Goal: Download file/media

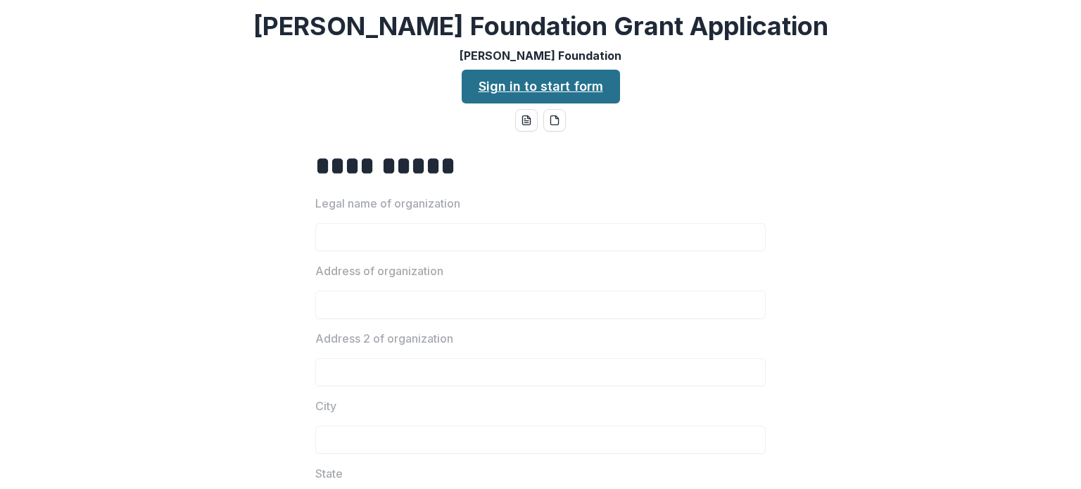
click at [548, 90] on link "Sign in to start form" at bounding box center [541, 87] width 158 height 34
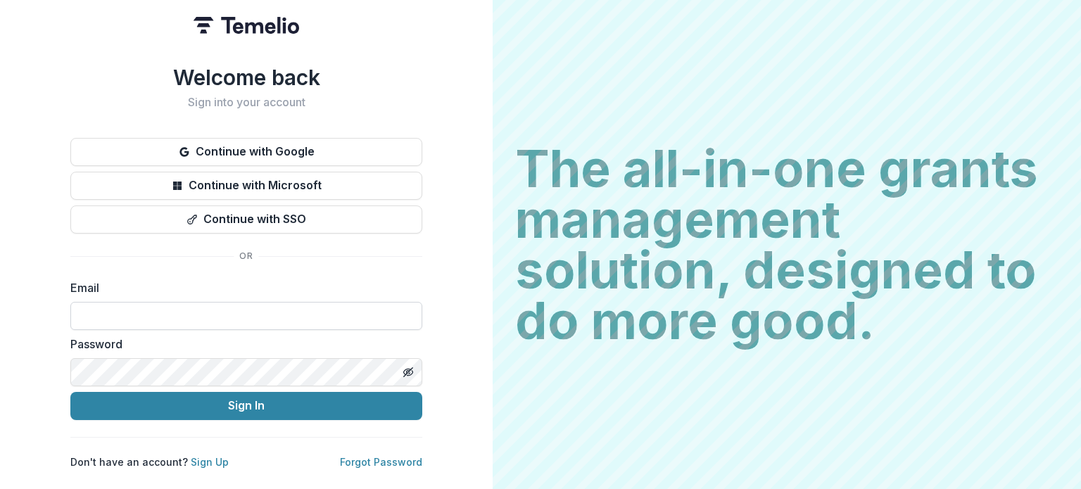
click at [198, 312] on input at bounding box center [246, 316] width 352 height 28
type input "**********"
click at [70, 392] on button "Sign In" at bounding box center [246, 406] width 352 height 28
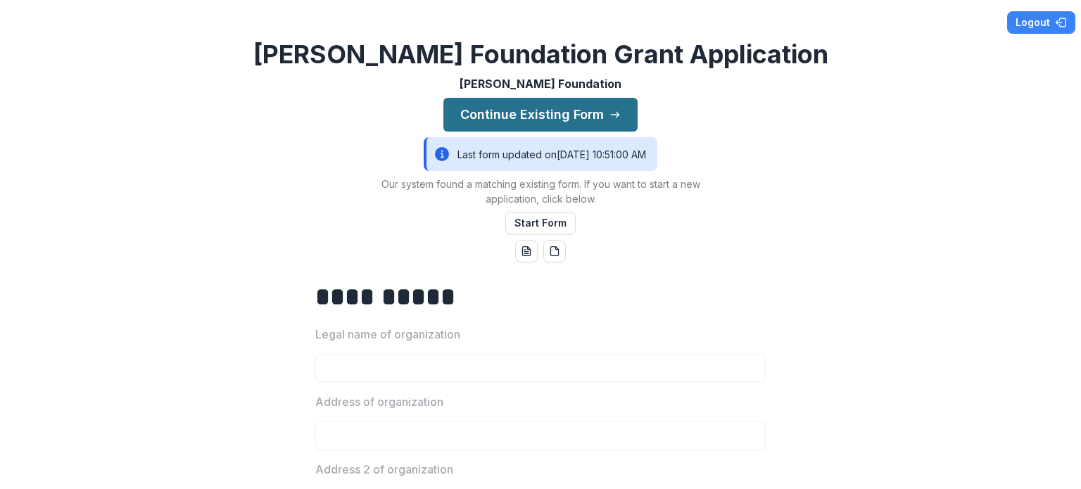
click at [548, 115] on button "Continue Existing Form" at bounding box center [540, 115] width 194 height 34
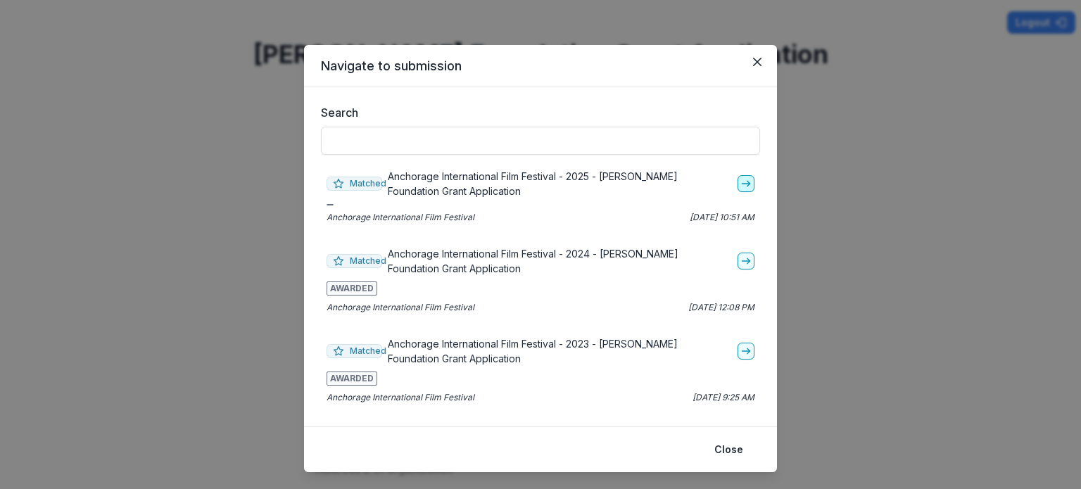
click at [742, 184] on line "go-to" at bounding box center [746, 184] width 8 height 0
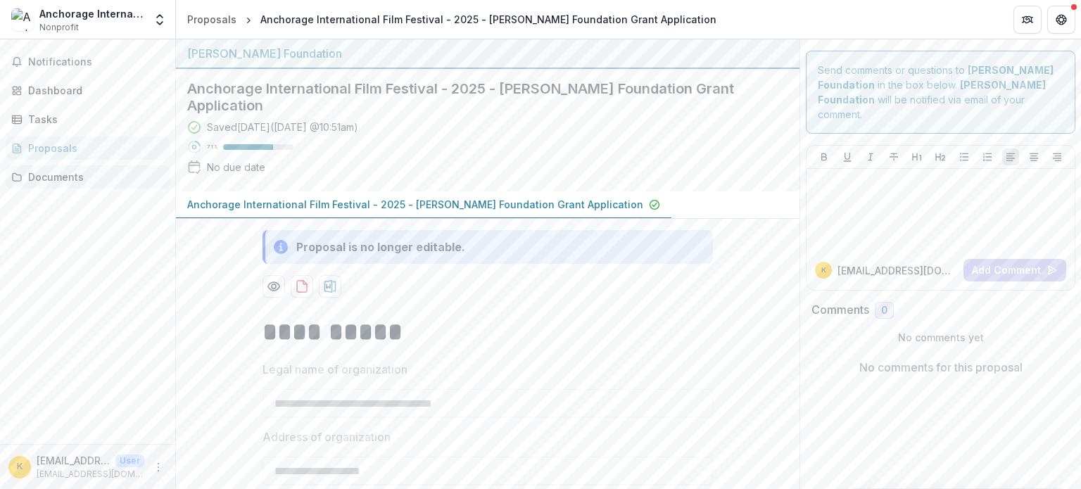
click at [68, 183] on div "Documents" at bounding box center [93, 177] width 130 height 15
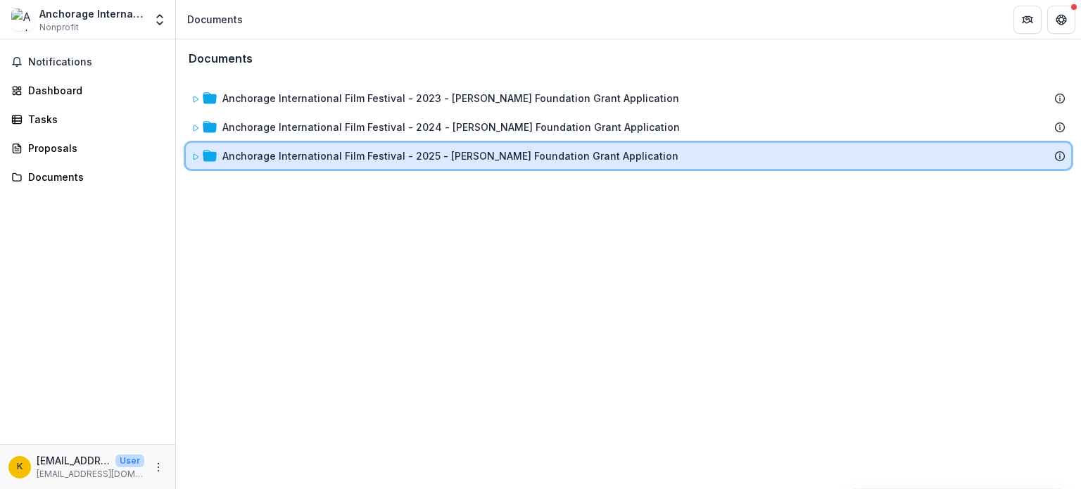
click at [191, 153] on icon at bounding box center [195, 157] width 8 height 8
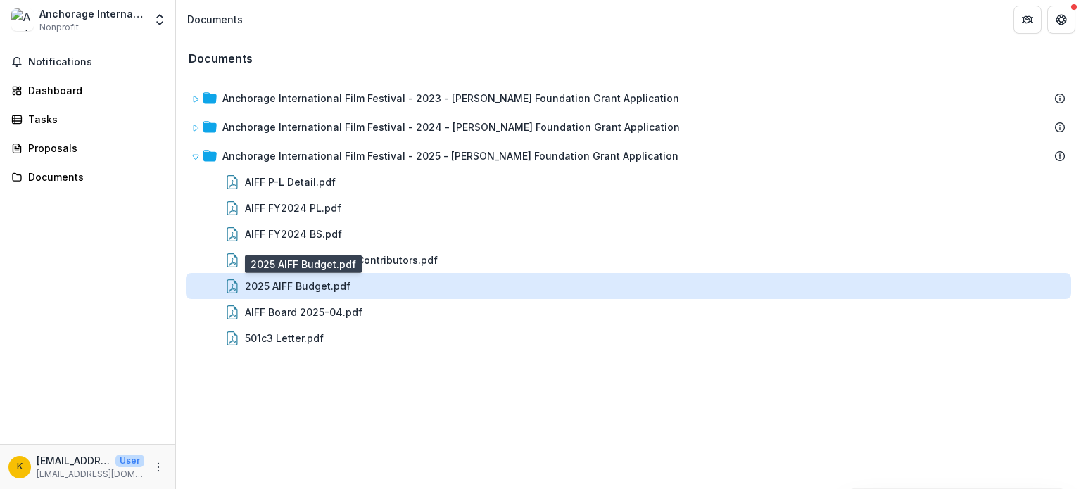
click at [287, 289] on div "2025 AIFF Budget.pdf" at bounding box center [298, 286] width 106 height 15
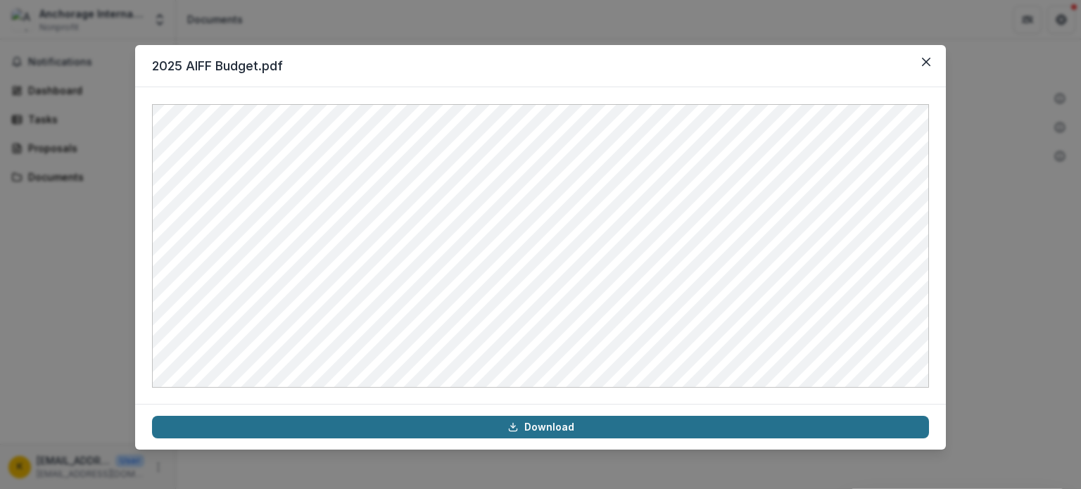
click at [576, 423] on link "Download" at bounding box center [540, 427] width 777 height 23
